Goal: Task Accomplishment & Management: Use online tool/utility

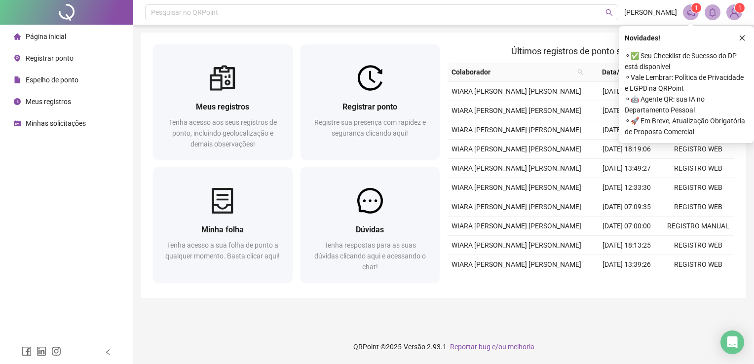
click at [399, 148] on div "Registre sua presença com rapidez e segurança clicando aqui!" at bounding box center [370, 133] width 116 height 33
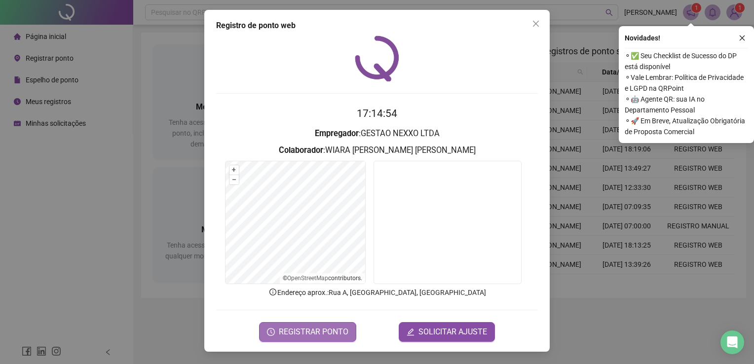
click at [314, 337] on span "REGISTRAR PONTO" at bounding box center [314, 332] width 70 height 12
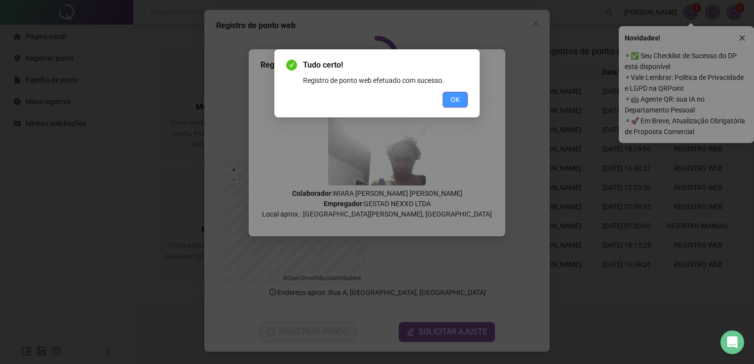
click at [463, 107] on button "OK" at bounding box center [455, 100] width 25 height 16
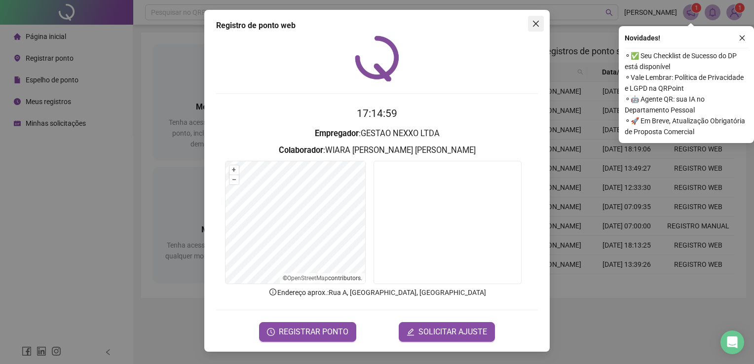
click at [534, 23] on icon "close" at bounding box center [536, 24] width 6 height 6
